Goal: Information Seeking & Learning: Learn about a topic

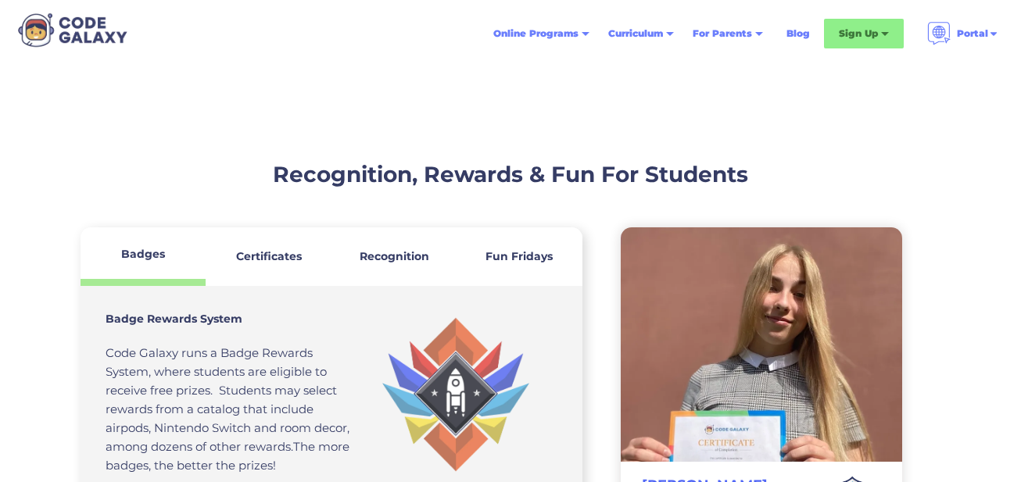
scroll to position [4241, 0]
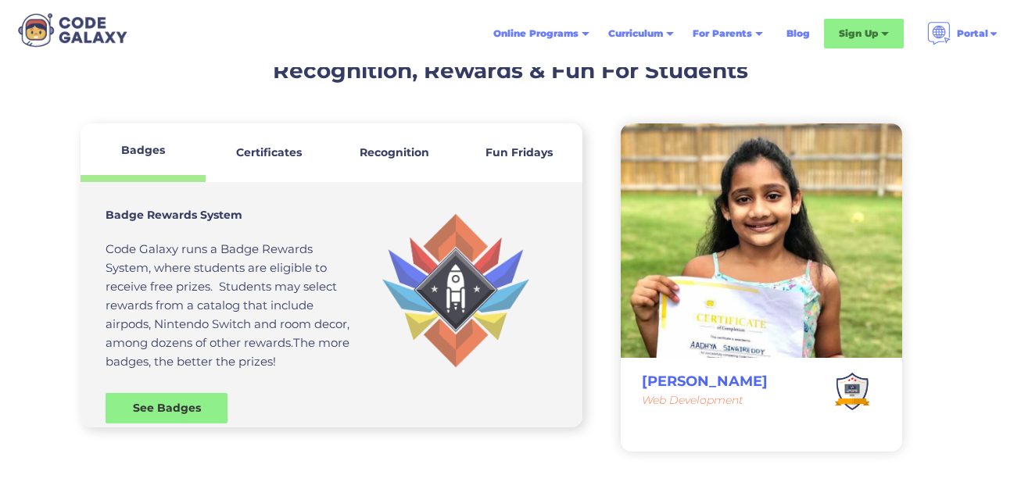
click at [270, 145] on strong "Certificates" at bounding box center [269, 152] width 66 height 14
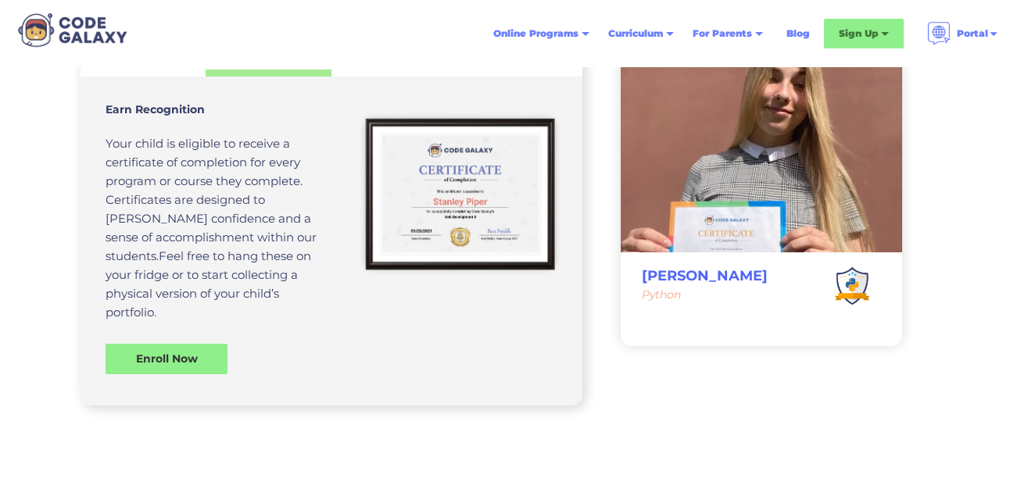
scroll to position [4354, 0]
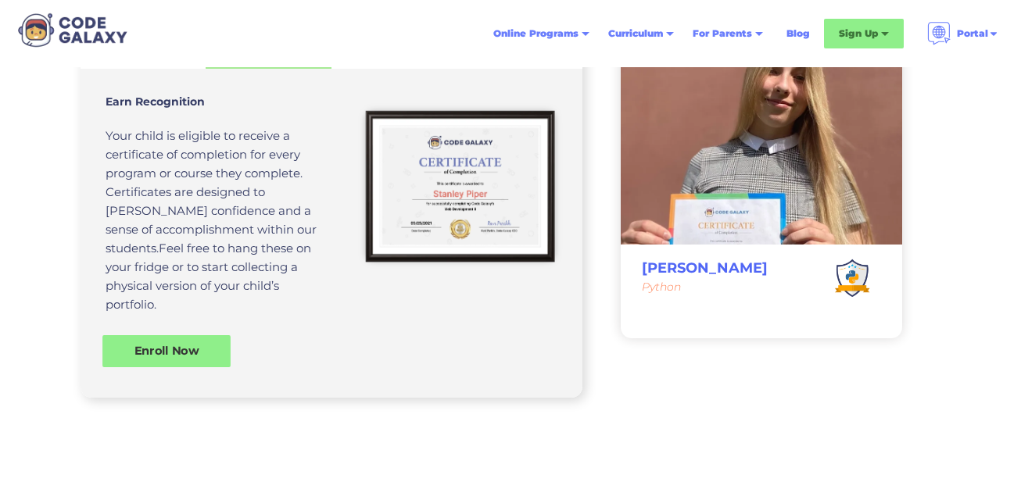
click at [176, 343] on div "Enroll Now" at bounding box center [166, 351] width 128 height 16
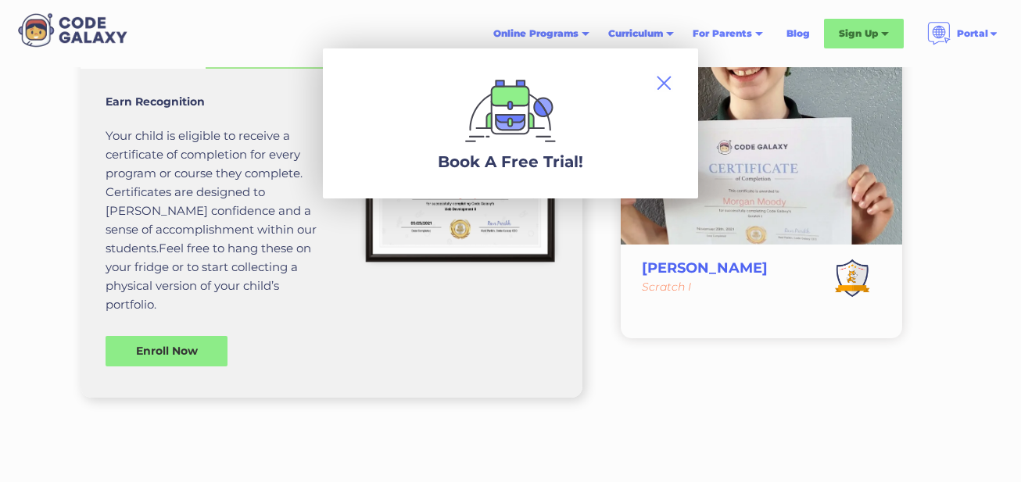
click at [654, 84] on img at bounding box center [663, 82] width 19 height 19
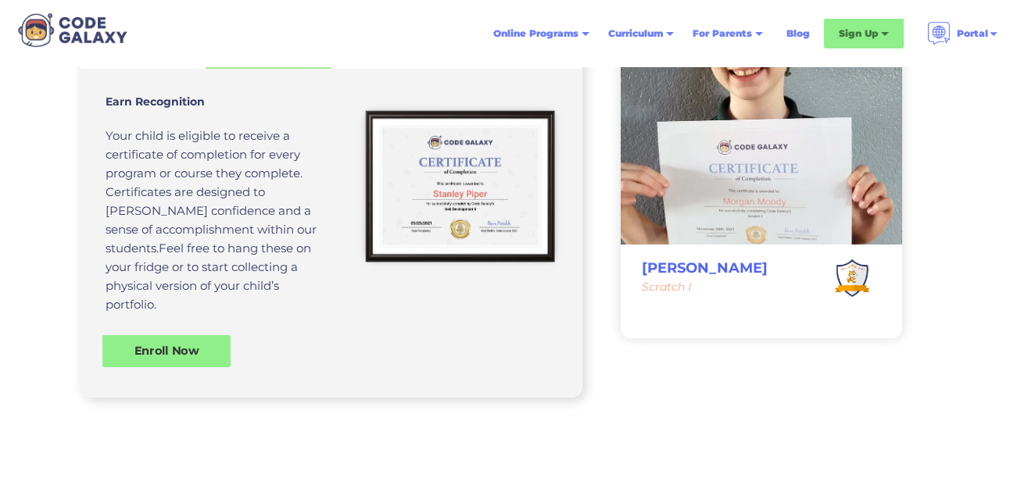
click at [194, 335] on div "Enroll Now" at bounding box center [166, 351] width 128 height 32
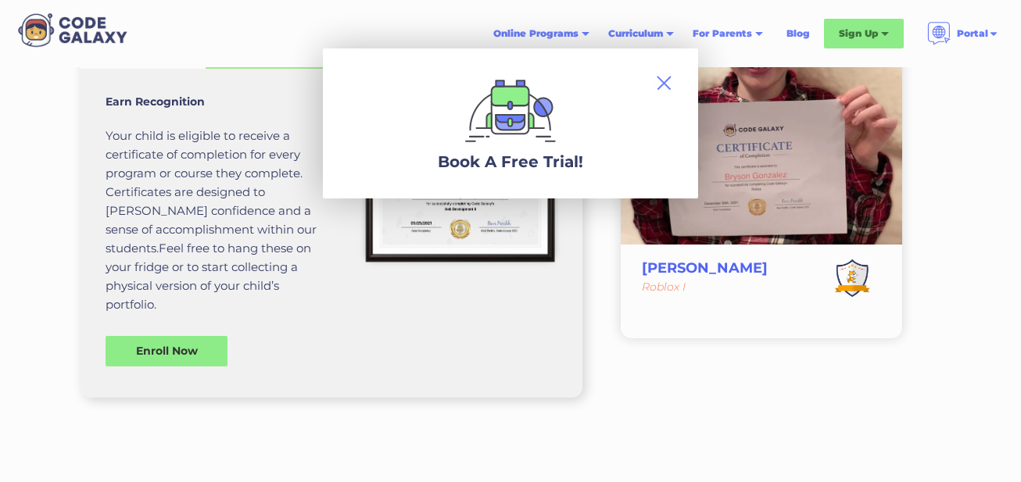
click at [654, 84] on img at bounding box center [663, 82] width 19 height 19
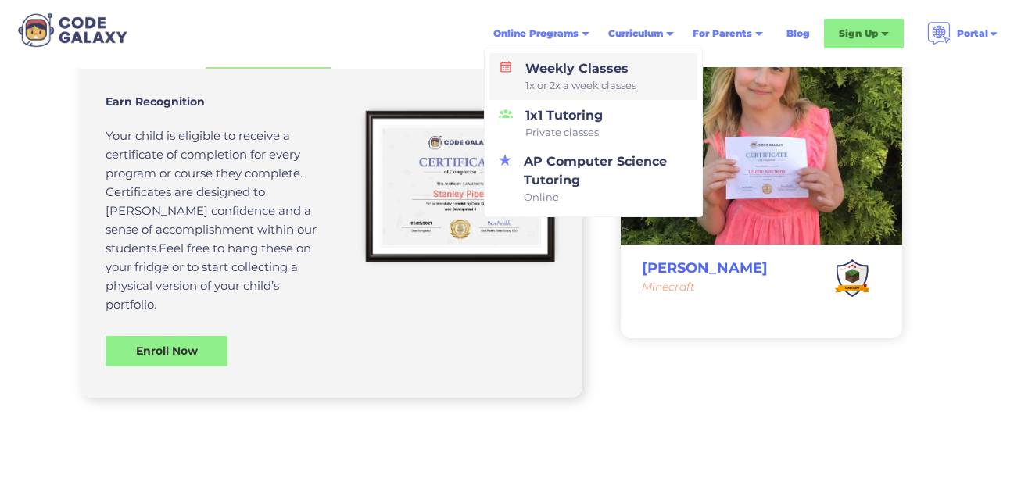
click at [559, 77] on div "Weekly Classes 1x or 2x a week classes" at bounding box center [577, 76] width 117 height 34
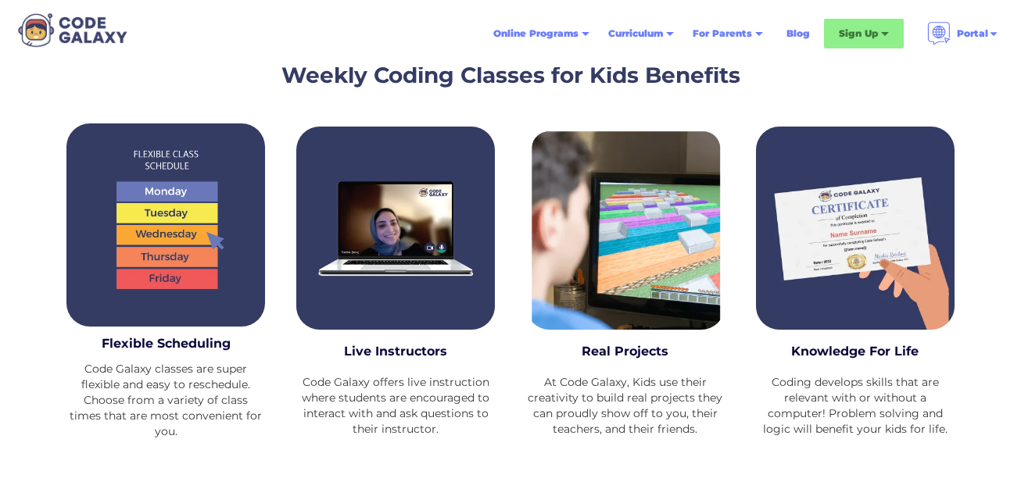
scroll to position [1875, 0]
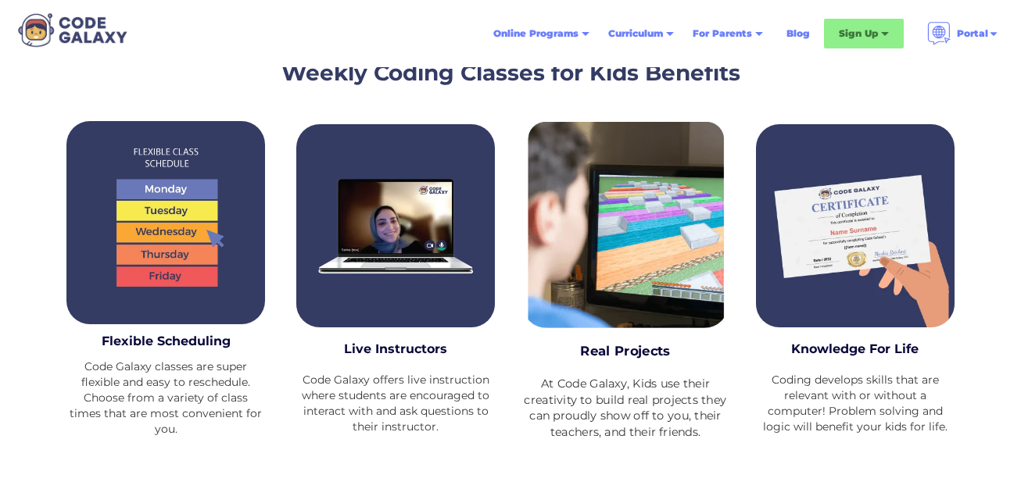
click at [589, 259] on div at bounding box center [625, 222] width 206 height 211
drag, startPoint x: 607, startPoint y: 294, endPoint x: 611, endPoint y: 338, distance: 44.7
click at [611, 338] on div "Real Projects At Code Galaxy, Kids use their creativity to build real projects …" at bounding box center [625, 291] width 206 height 353
click at [611, 342] on h3 "Real Projects" at bounding box center [625, 352] width 186 height 20
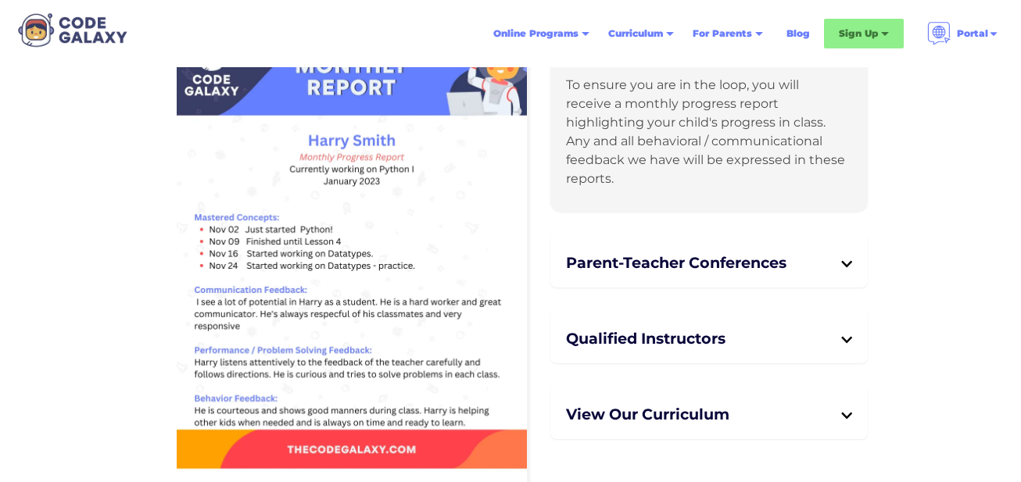
scroll to position [3813, 0]
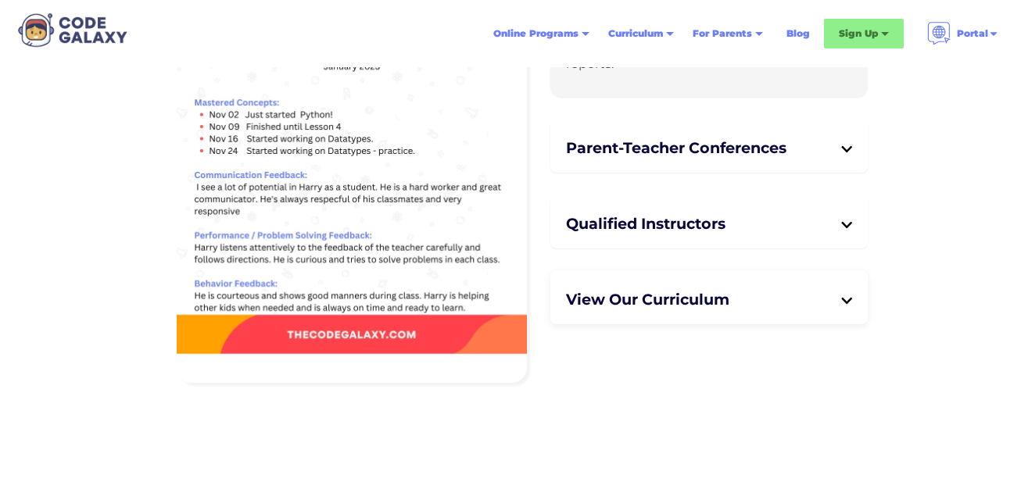
click at [847, 288] on div "View Our Curriculum" at bounding box center [709, 299] width 286 height 34
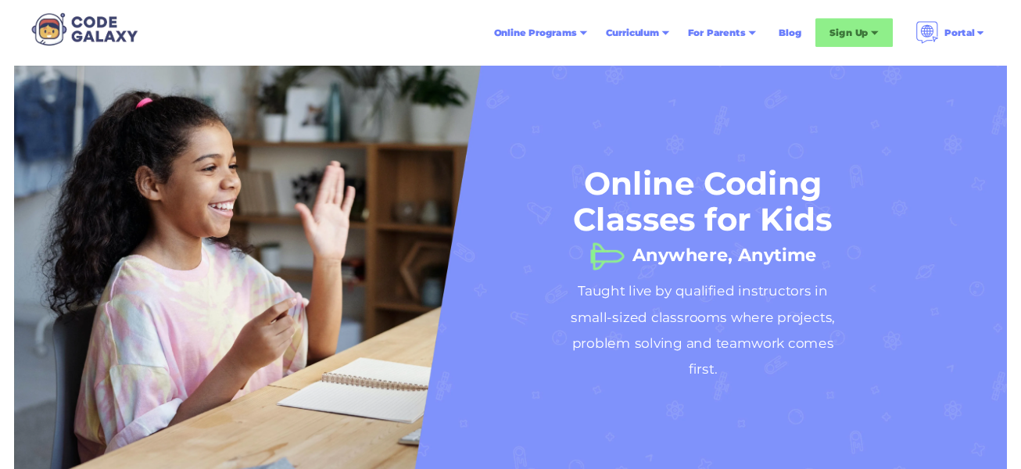
scroll to position [0, 0]
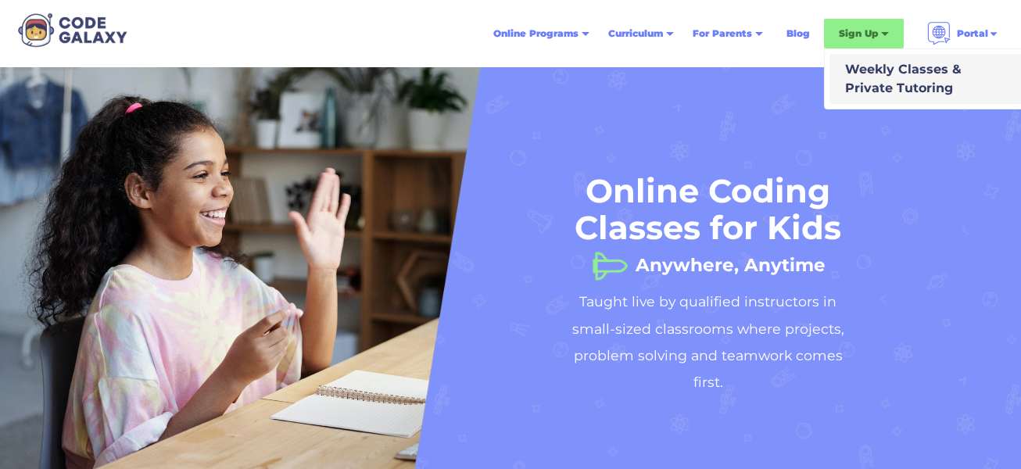
click at [901, 89] on div "Weekly Classes & Private Tutoring" at bounding box center [900, 79] width 123 height 38
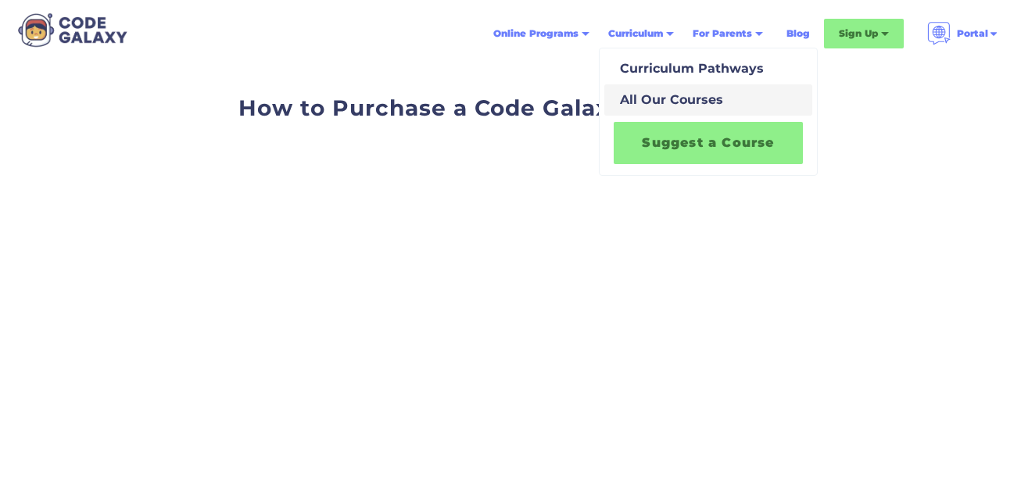
click at [656, 97] on div "All Our Courses" at bounding box center [668, 100] width 109 height 19
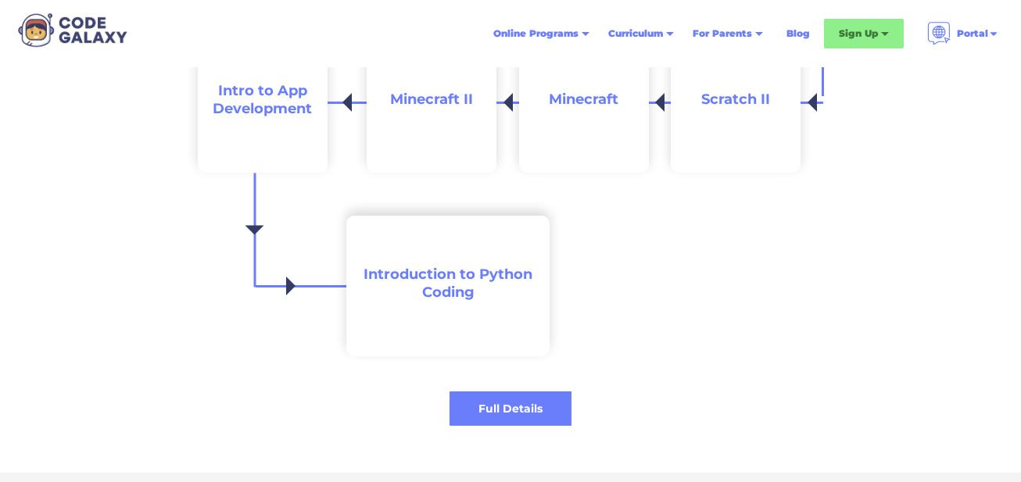
scroll to position [1865, 0]
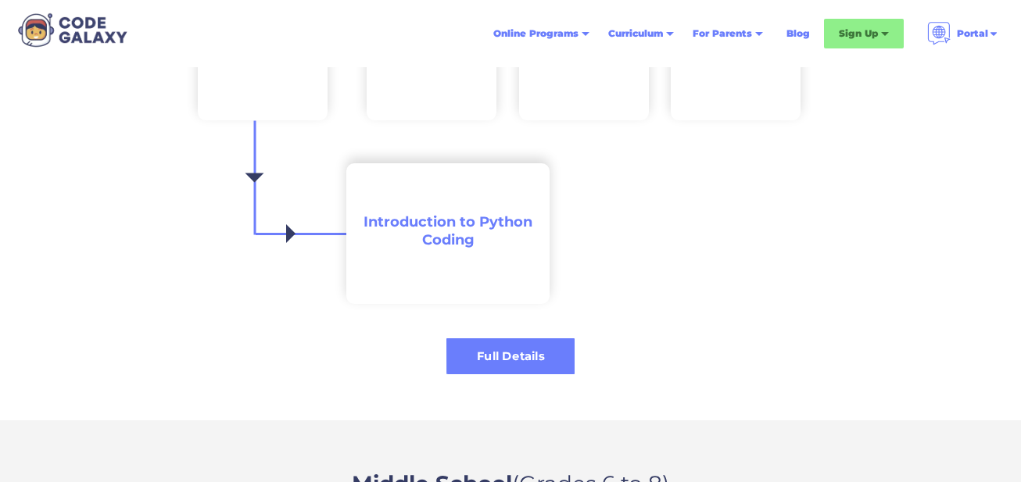
click at [485, 361] on div "Full Details" at bounding box center [510, 357] width 128 height 16
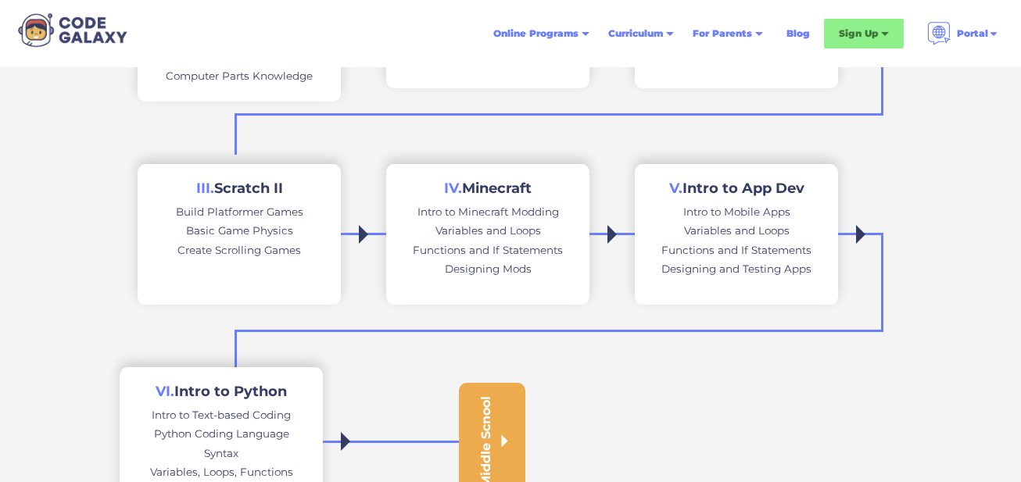
scroll to position [646, 0]
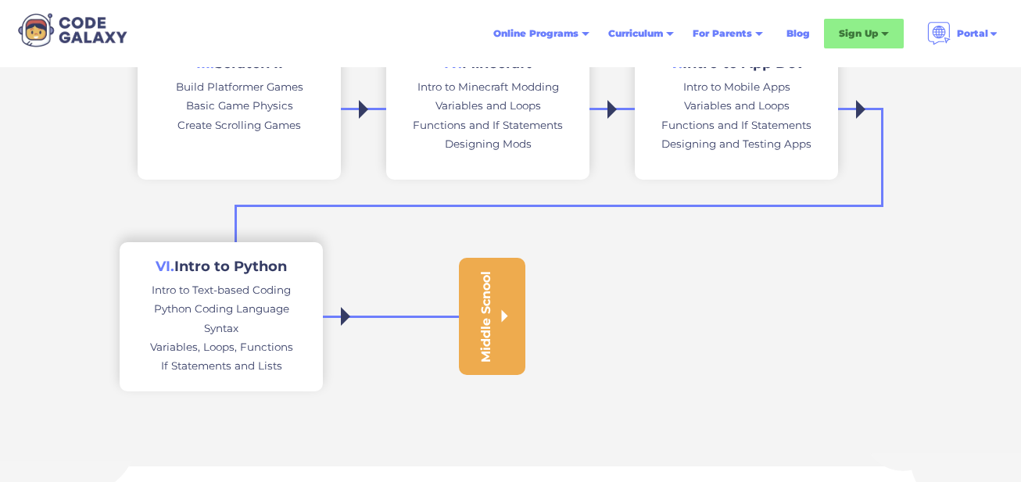
click at [194, 295] on div "Intro to Text-based Coding" at bounding box center [221, 290] width 139 height 19
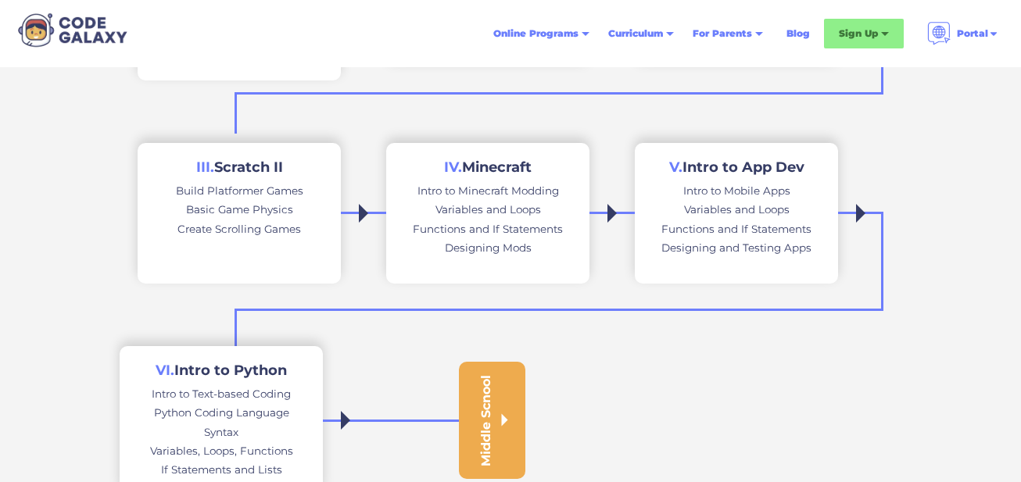
scroll to position [521, 0]
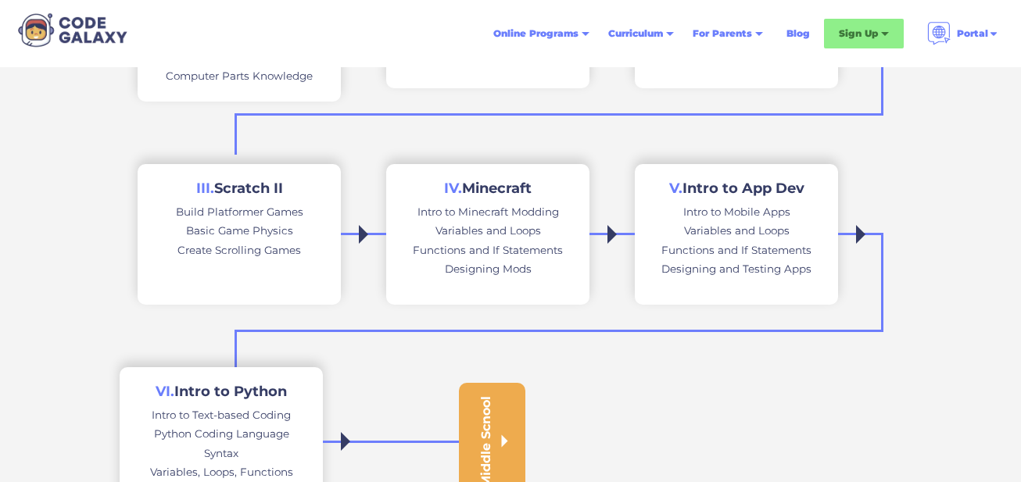
click at [493, 188] on h2 "IV. Minecraft" at bounding box center [488, 189] width 88 height 18
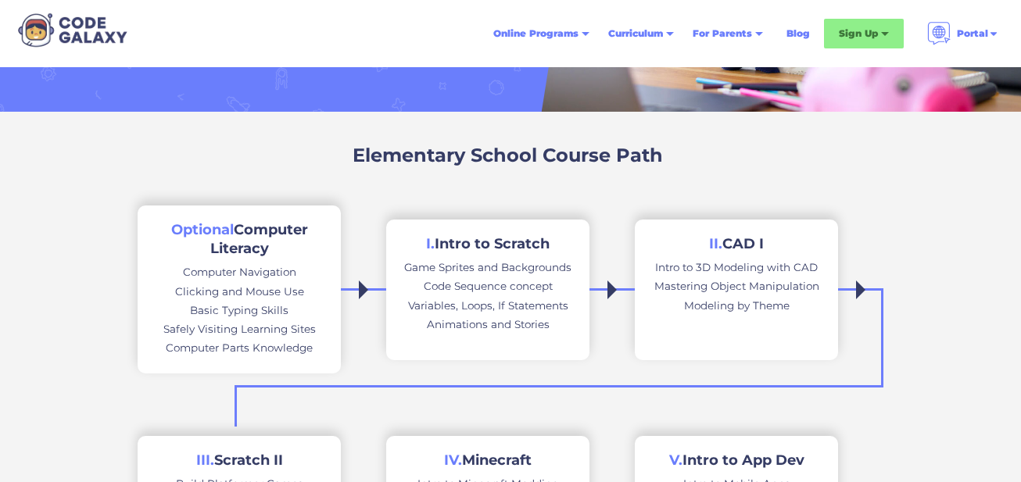
scroll to position [240, 0]
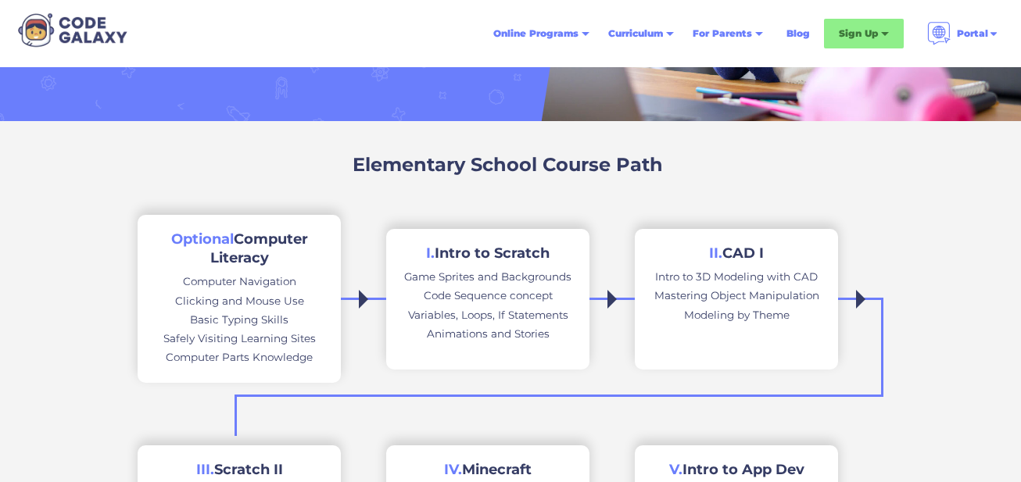
click at [215, 245] on span "Optional" at bounding box center [202, 239] width 63 height 17
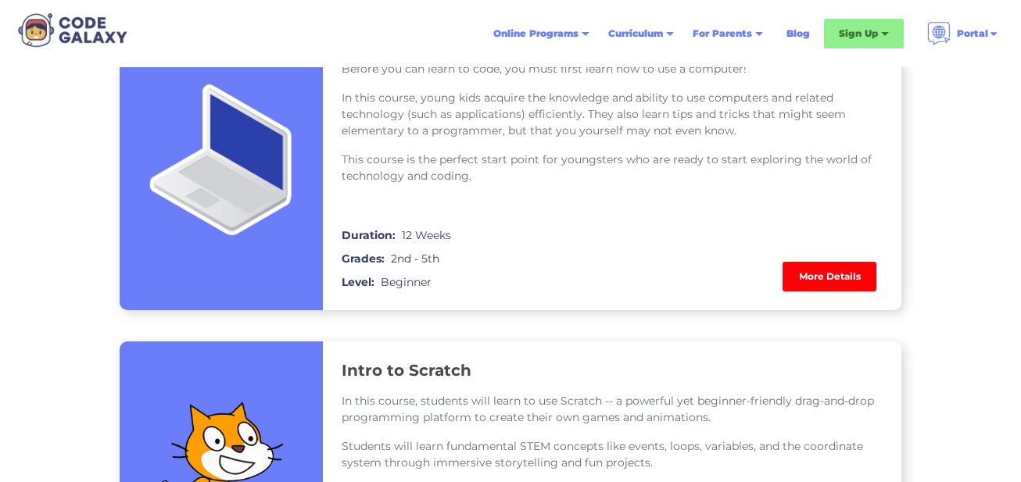
scroll to position [1270, 0]
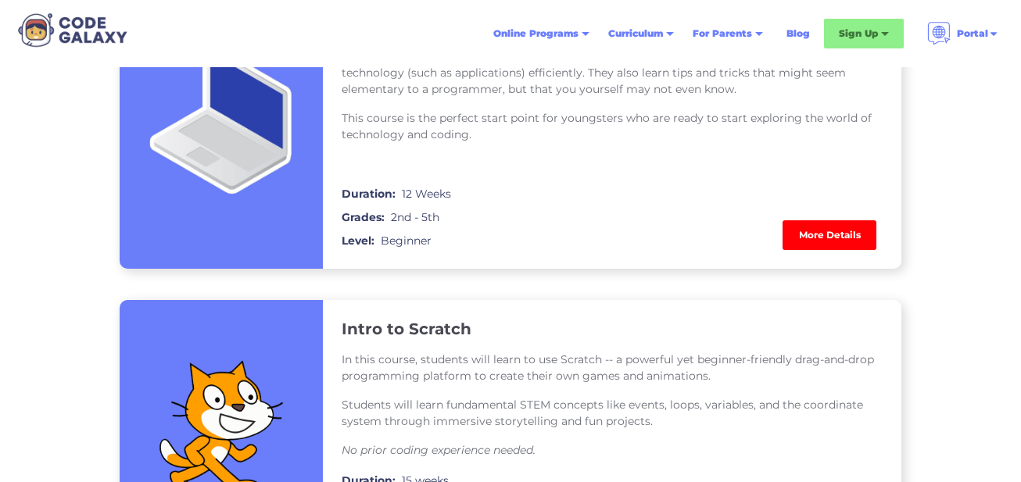
click at [808, 231] on link "More Details" at bounding box center [829, 235] width 94 height 30
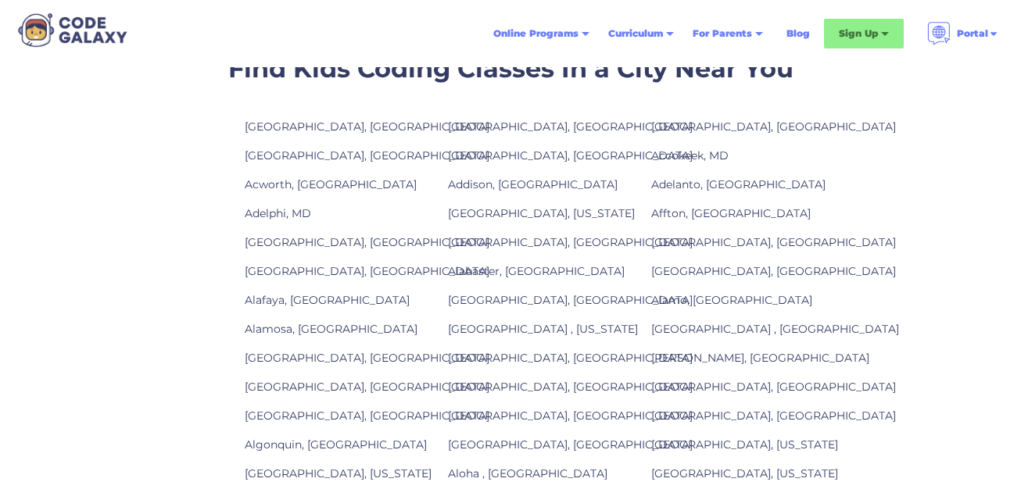
scroll to position [1605, 0]
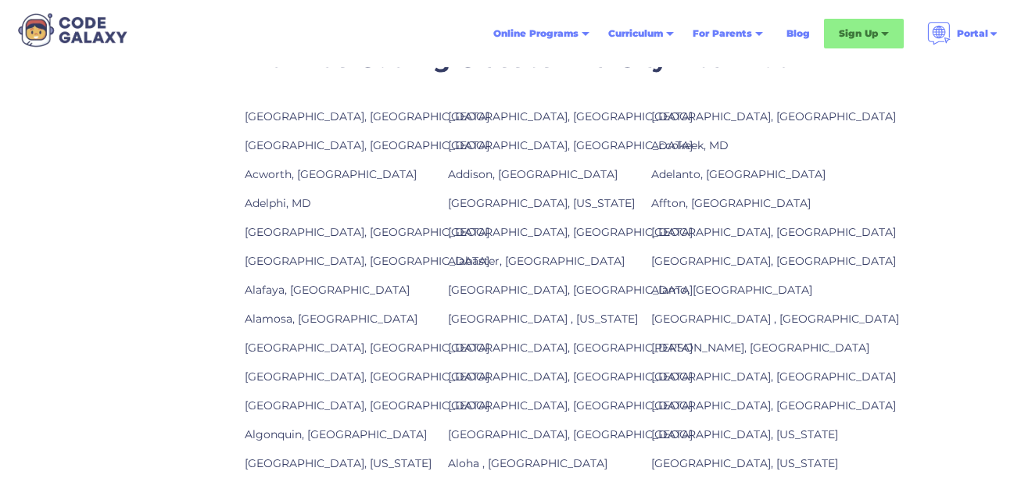
click at [286, 312] on link "Alamosa, CO" at bounding box center [331, 319] width 173 height 14
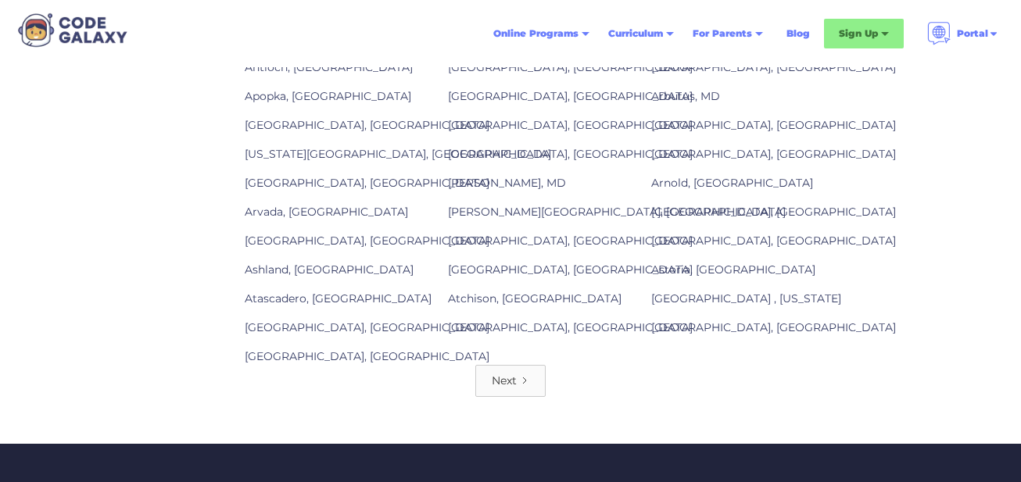
scroll to position [2325, 0]
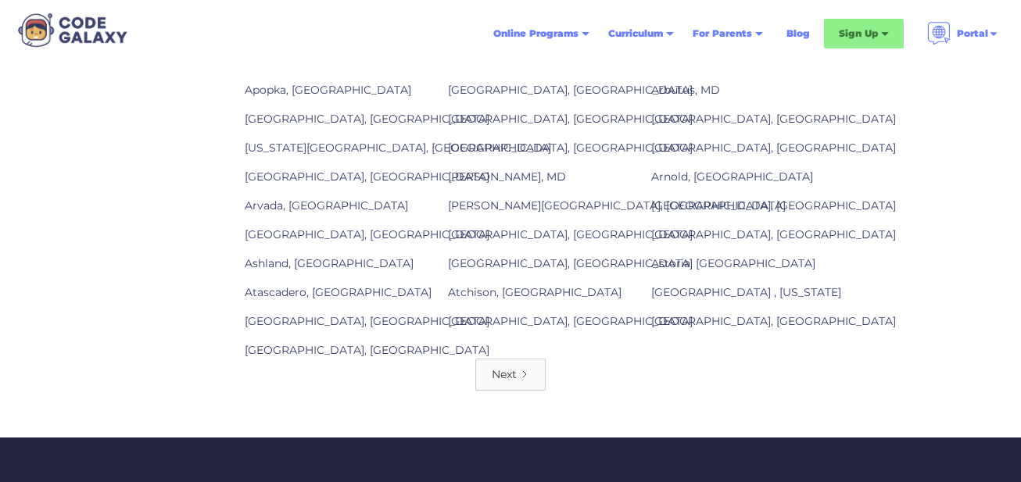
click at [519, 362] on link "Next" at bounding box center [510, 375] width 70 height 32
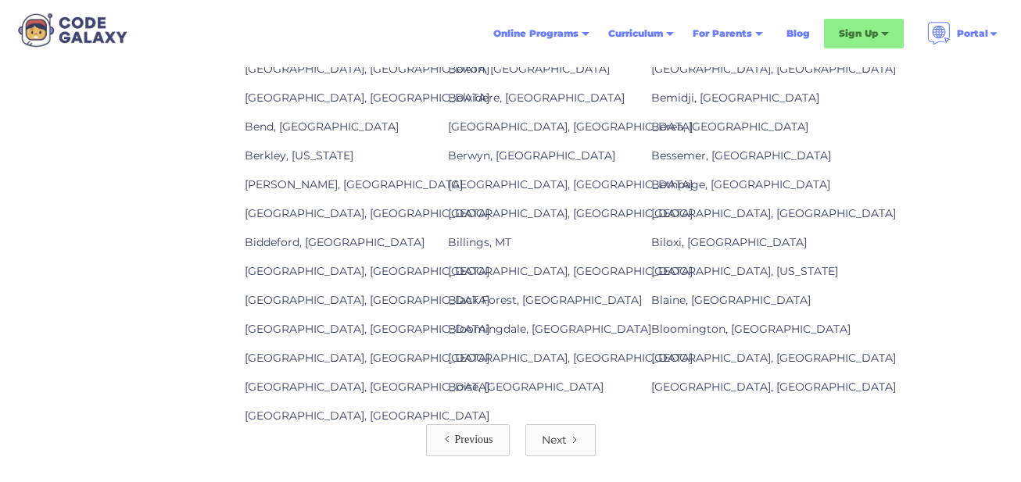
scroll to position [2277, 0]
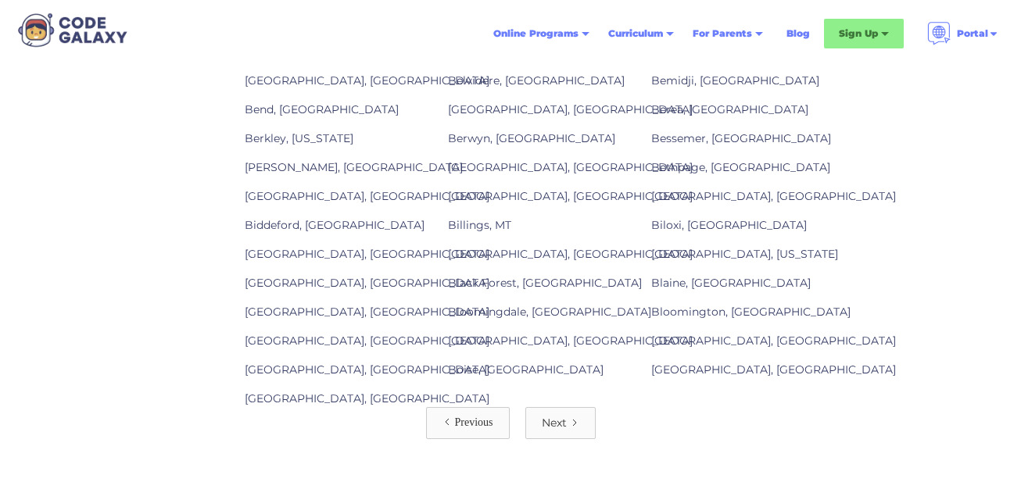
click at [567, 413] on link "Next" at bounding box center [560, 423] width 70 height 32
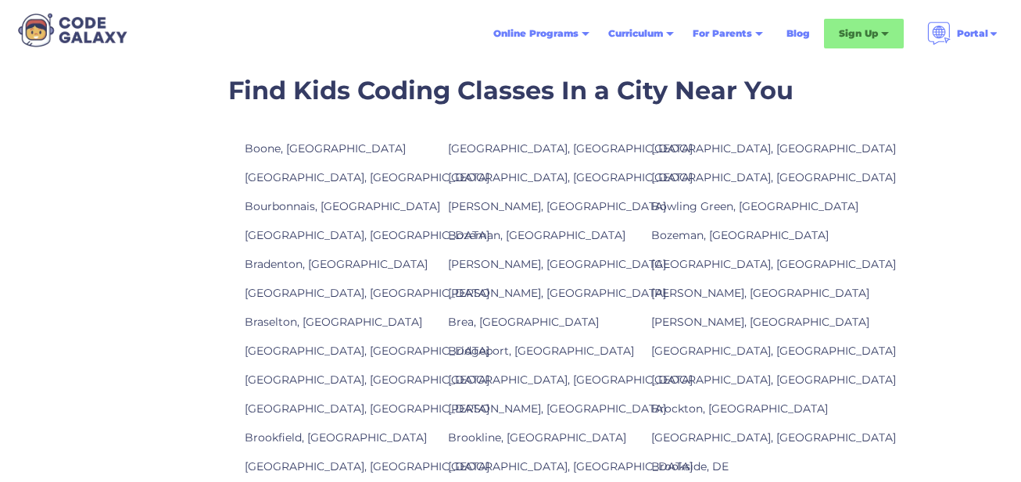
scroll to position [1573, 0]
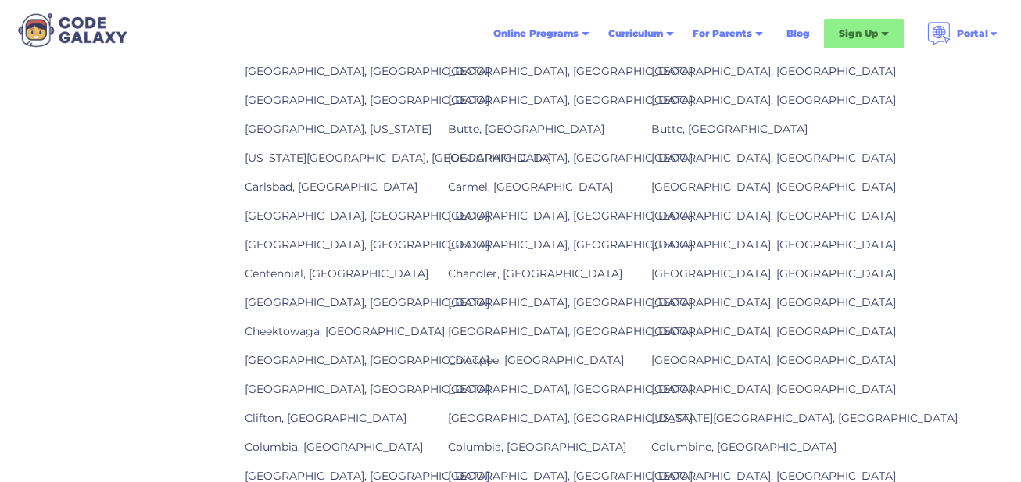
scroll to position [2139, 0]
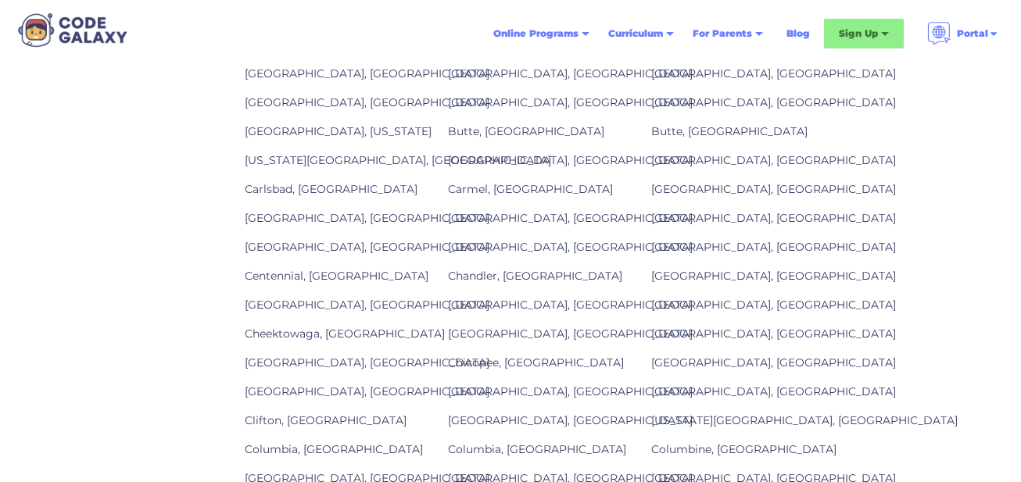
click at [292, 269] on link "Centennial, CO" at bounding box center [337, 276] width 184 height 14
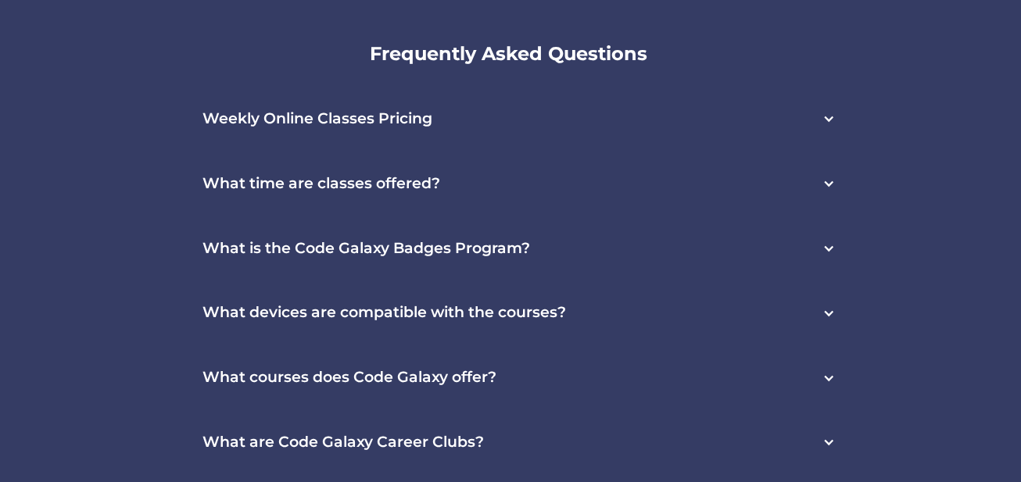
scroll to position [4551, 0]
